Goal: Task Accomplishment & Management: Use online tool/utility

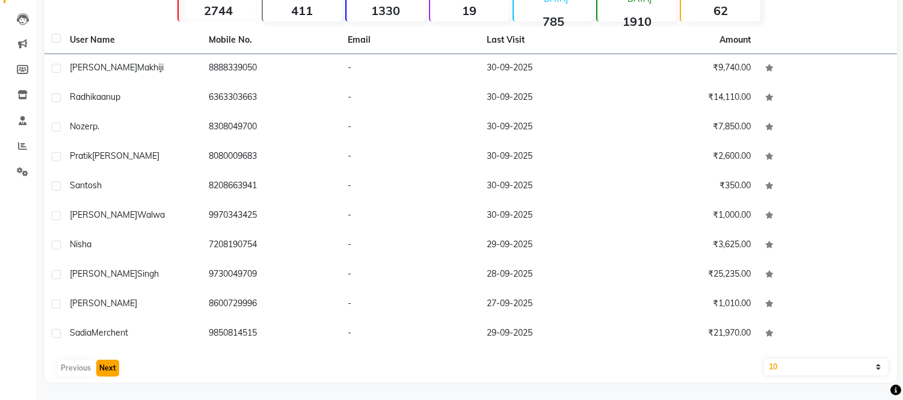
click at [105, 369] on button "Next" at bounding box center [107, 368] width 23 height 17
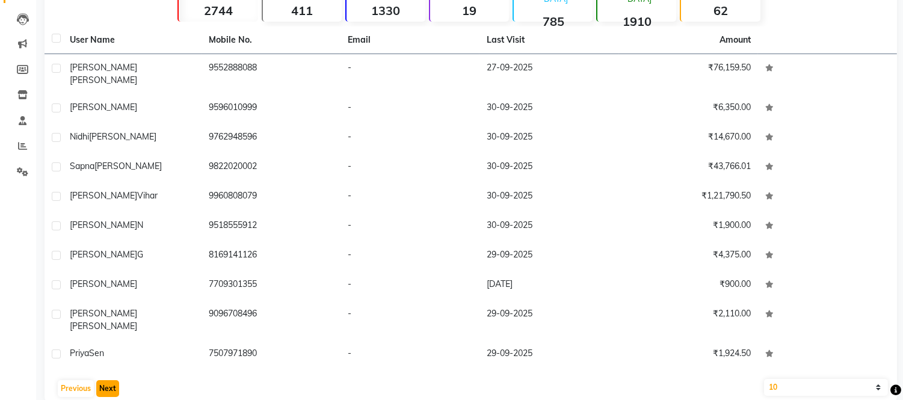
click at [109, 380] on button "Next" at bounding box center [107, 388] width 23 height 17
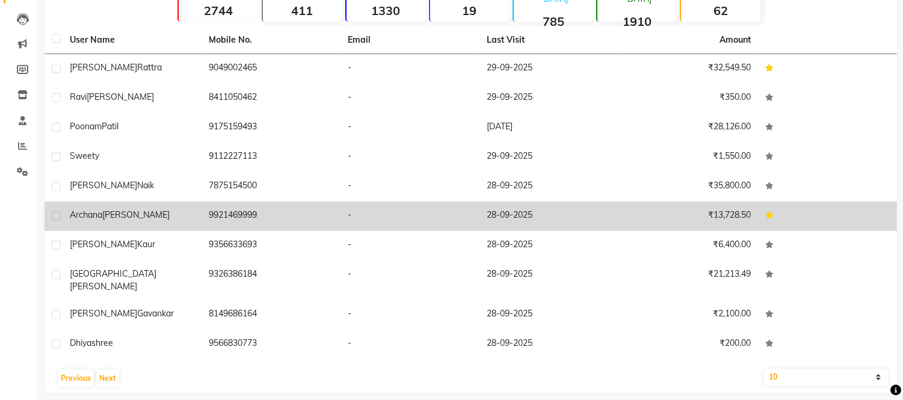
click at [169, 212] on div "[PERSON_NAME]" at bounding box center [132, 215] width 125 height 13
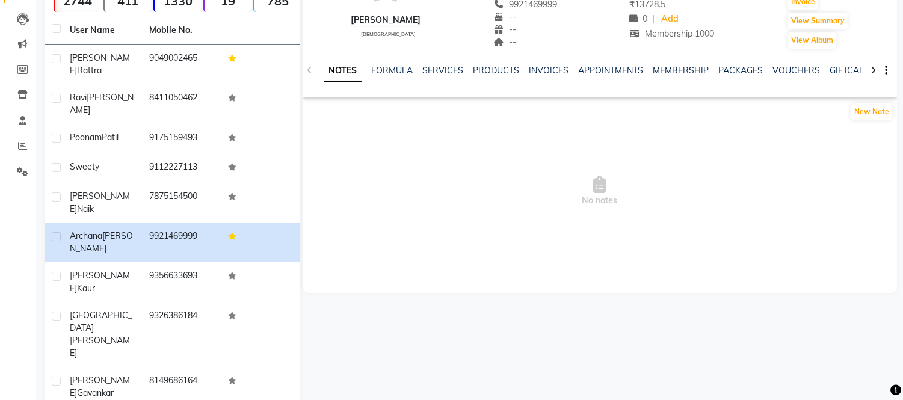
click at [461, 72] on ul "NOTES FORMULA SERVICES PRODUCTS INVOICES APPOINTMENTS MEMBERSHIP PACKAGES VOUCH…" at bounding box center [706, 70] width 764 height 13
click at [440, 71] on link "SERVICES" at bounding box center [442, 70] width 41 height 11
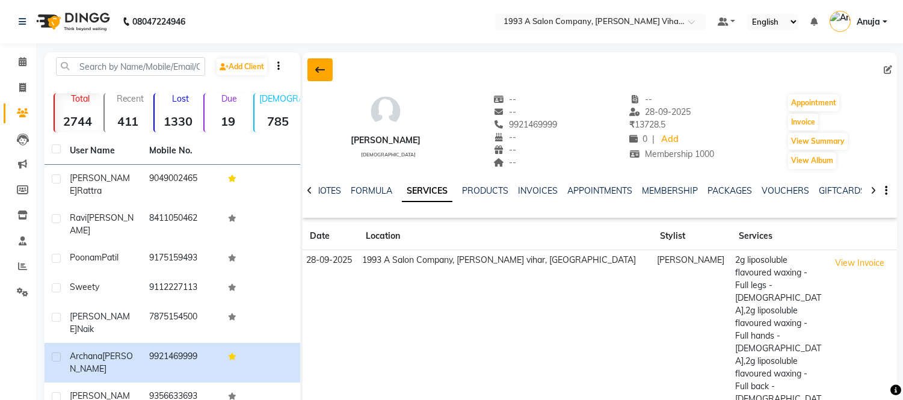
click at [329, 69] on button at bounding box center [319, 69] width 25 height 23
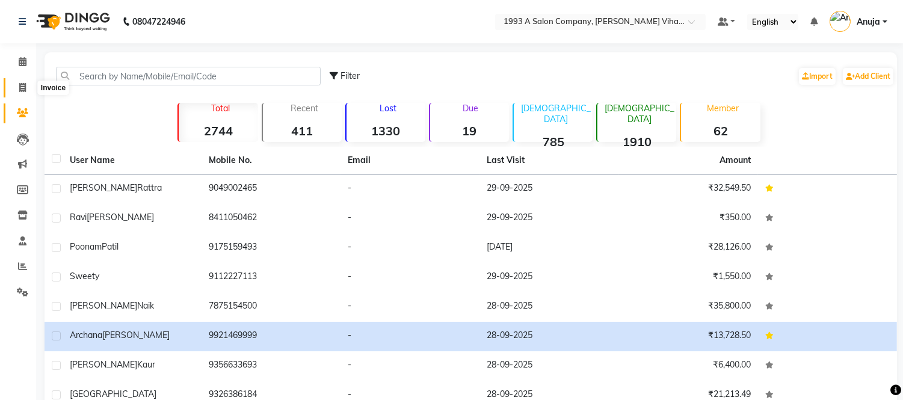
click at [22, 92] on icon at bounding box center [22, 87] width 7 height 9
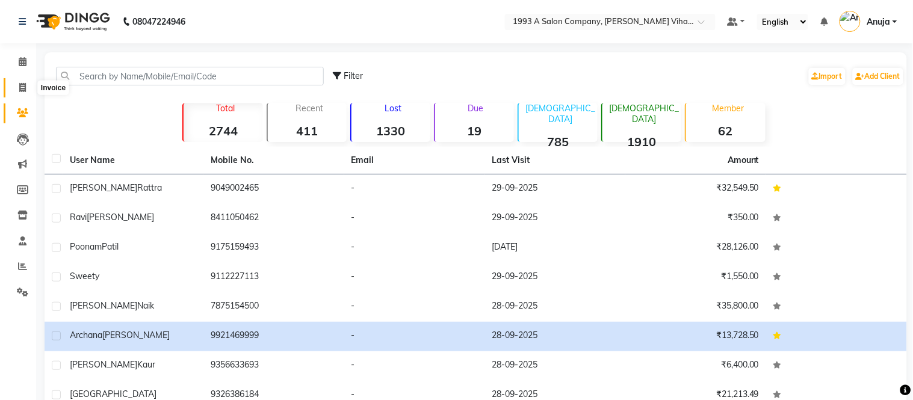
select select "4955"
select select "service"
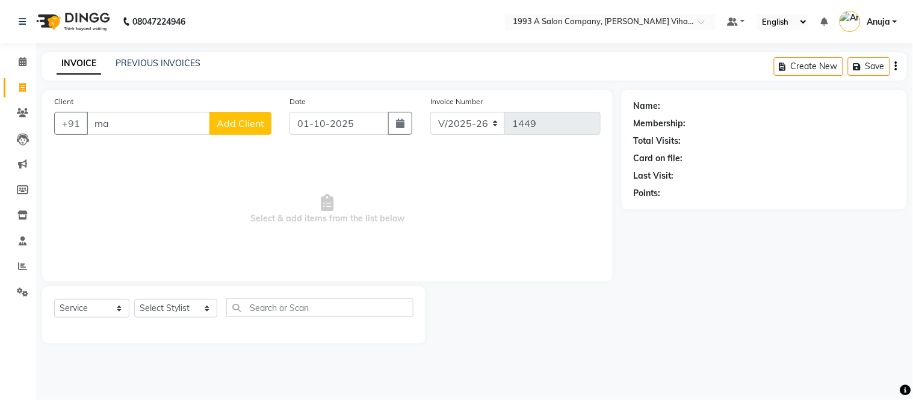
type input "m"
drag, startPoint x: 94, startPoint y: 127, endPoint x: 109, endPoint y: 123, distance: 15.6
click at [97, 125] on input "Client" at bounding box center [179, 123] width 185 height 23
click at [100, 129] on input "Client" at bounding box center [179, 123] width 185 height 23
click at [101, 119] on input "Client" at bounding box center [179, 123] width 185 height 23
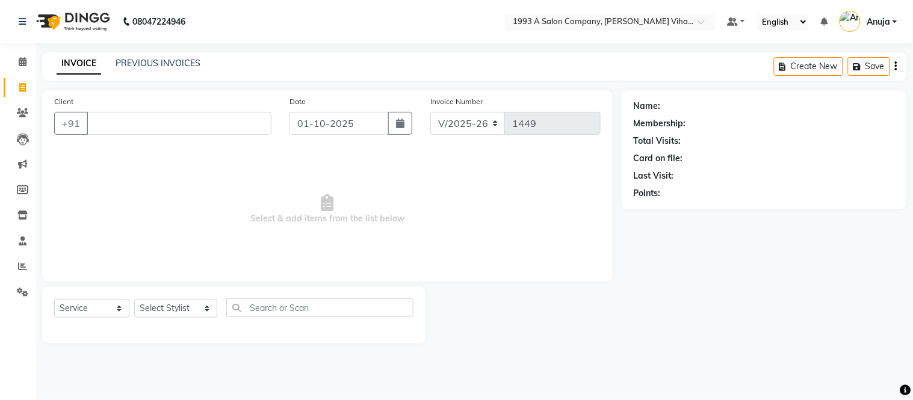
click at [101, 123] on input "Client" at bounding box center [179, 123] width 185 height 23
click at [97, 118] on input "Client" at bounding box center [179, 123] width 185 height 23
click at [122, 123] on input "Client" at bounding box center [179, 123] width 185 height 23
drag, startPoint x: 122, startPoint y: 123, endPoint x: 196, endPoint y: 125, distance: 74.6
click at [196, 125] on input "Client" at bounding box center [179, 123] width 185 height 23
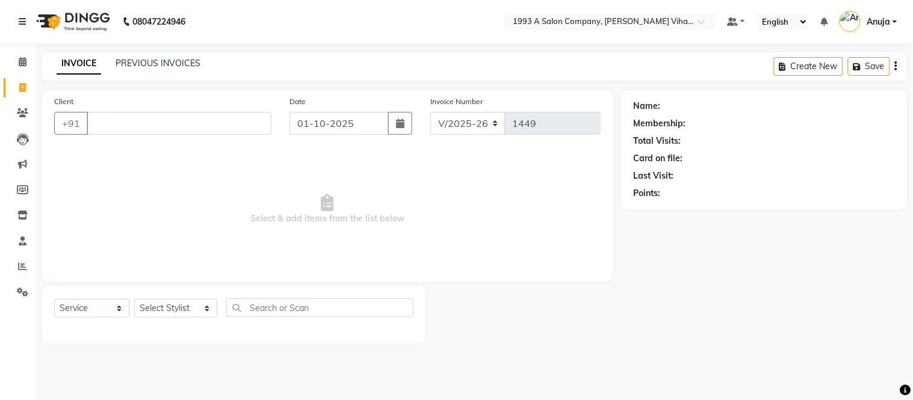
click at [196, 125] on input "Client" at bounding box center [179, 123] width 185 height 23
click at [196, 123] on input "Client" at bounding box center [179, 123] width 185 height 23
click at [92, 121] on input "Client" at bounding box center [179, 123] width 185 height 23
click at [89, 117] on input "Client" at bounding box center [179, 123] width 185 height 23
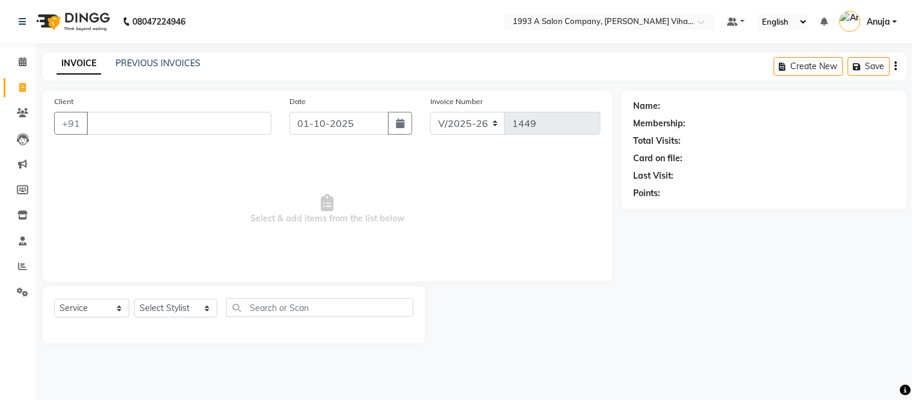
click at [90, 127] on input "Client" at bounding box center [179, 123] width 185 height 23
click at [93, 122] on input "Client" at bounding box center [179, 123] width 185 height 23
click at [96, 123] on input "Client" at bounding box center [179, 123] width 185 height 23
click at [114, 124] on input "Client" at bounding box center [179, 123] width 185 height 23
click at [87, 124] on input "Client" at bounding box center [179, 123] width 185 height 23
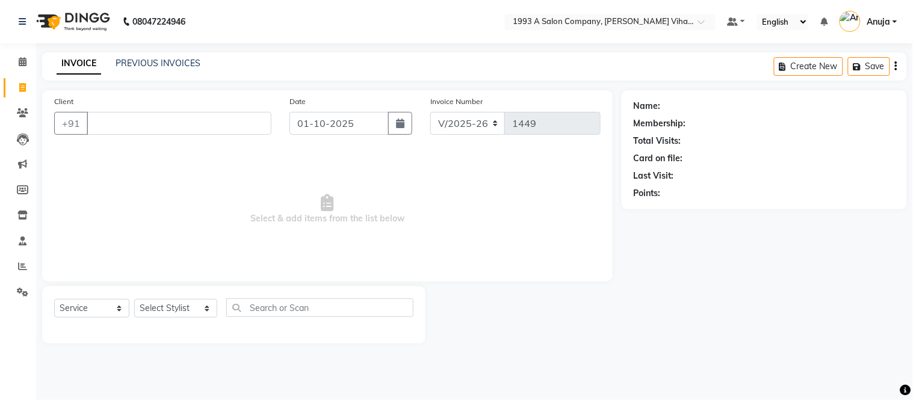
click at [87, 124] on input "Client" at bounding box center [179, 123] width 185 height 23
click at [100, 120] on input "Client" at bounding box center [179, 123] width 185 height 23
click at [88, 122] on input "Client" at bounding box center [179, 123] width 185 height 23
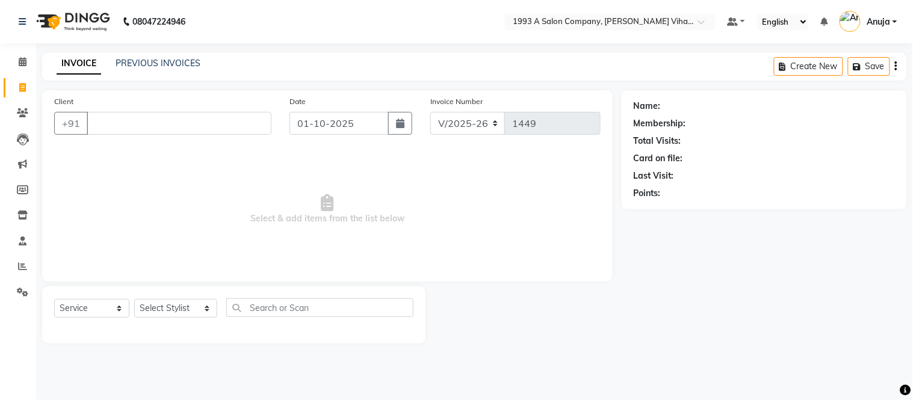
click at [88, 122] on input "Client" at bounding box center [179, 123] width 185 height 23
drag, startPoint x: 88, startPoint y: 122, endPoint x: 111, endPoint y: 122, distance: 23.5
click at [111, 122] on input "Client" at bounding box center [179, 123] width 185 height 23
click at [100, 123] on input "Client" at bounding box center [179, 123] width 185 height 23
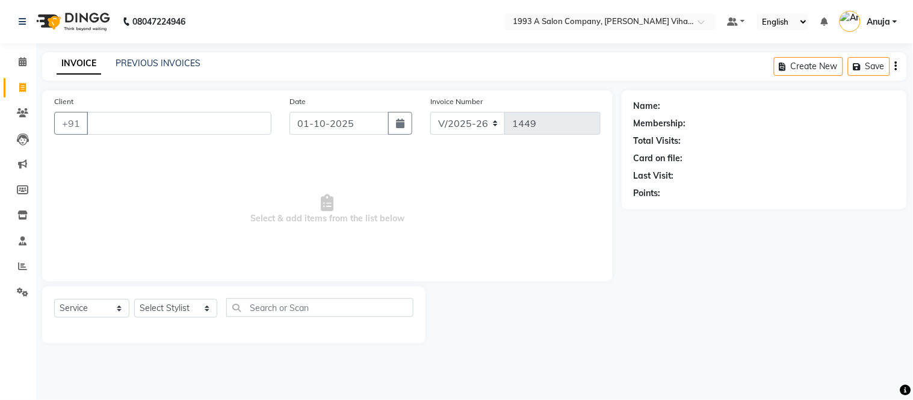
drag, startPoint x: 100, startPoint y: 123, endPoint x: 128, endPoint y: 119, distance: 28.7
click at [128, 119] on input "Client" at bounding box center [179, 123] width 185 height 23
click at [129, 124] on input "Client" at bounding box center [179, 123] width 185 height 23
drag, startPoint x: 129, startPoint y: 124, endPoint x: 146, endPoint y: 120, distance: 17.8
click at [142, 122] on input "Client" at bounding box center [179, 123] width 185 height 23
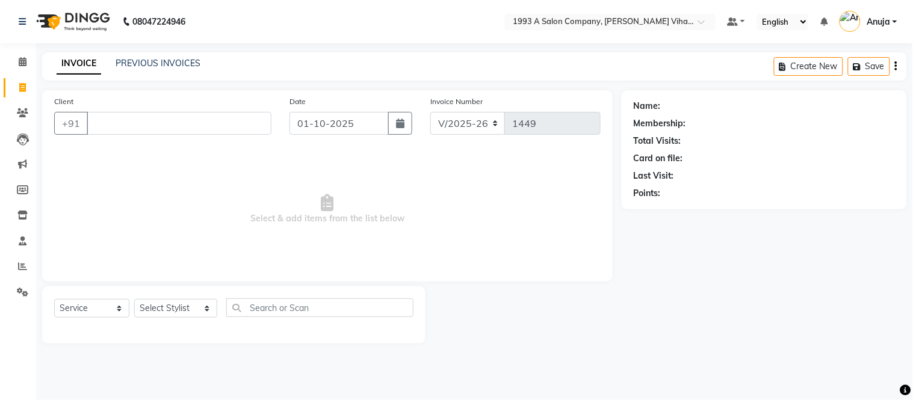
click at [153, 122] on input "Client" at bounding box center [179, 123] width 185 height 23
drag, startPoint x: 153, startPoint y: 122, endPoint x: 165, endPoint y: 123, distance: 12.7
click at [155, 121] on input "Client" at bounding box center [179, 123] width 185 height 23
click at [89, 112] on input "Client" at bounding box center [179, 123] width 185 height 23
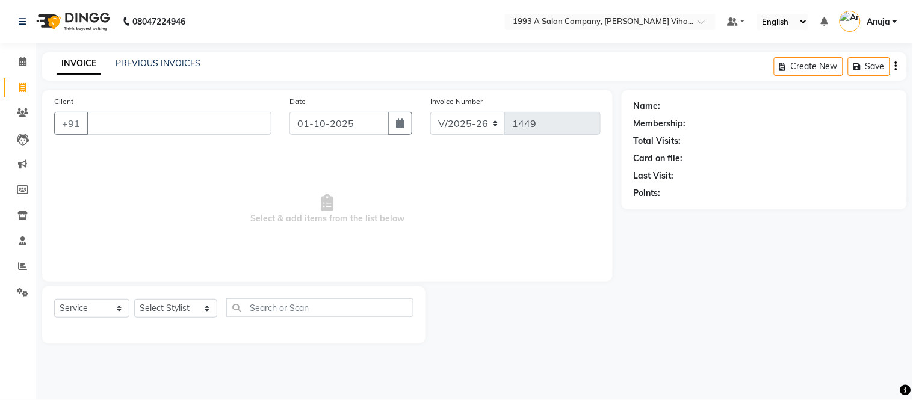
click at [91, 121] on input "Client" at bounding box center [179, 123] width 185 height 23
